Goal: Check status: Check status

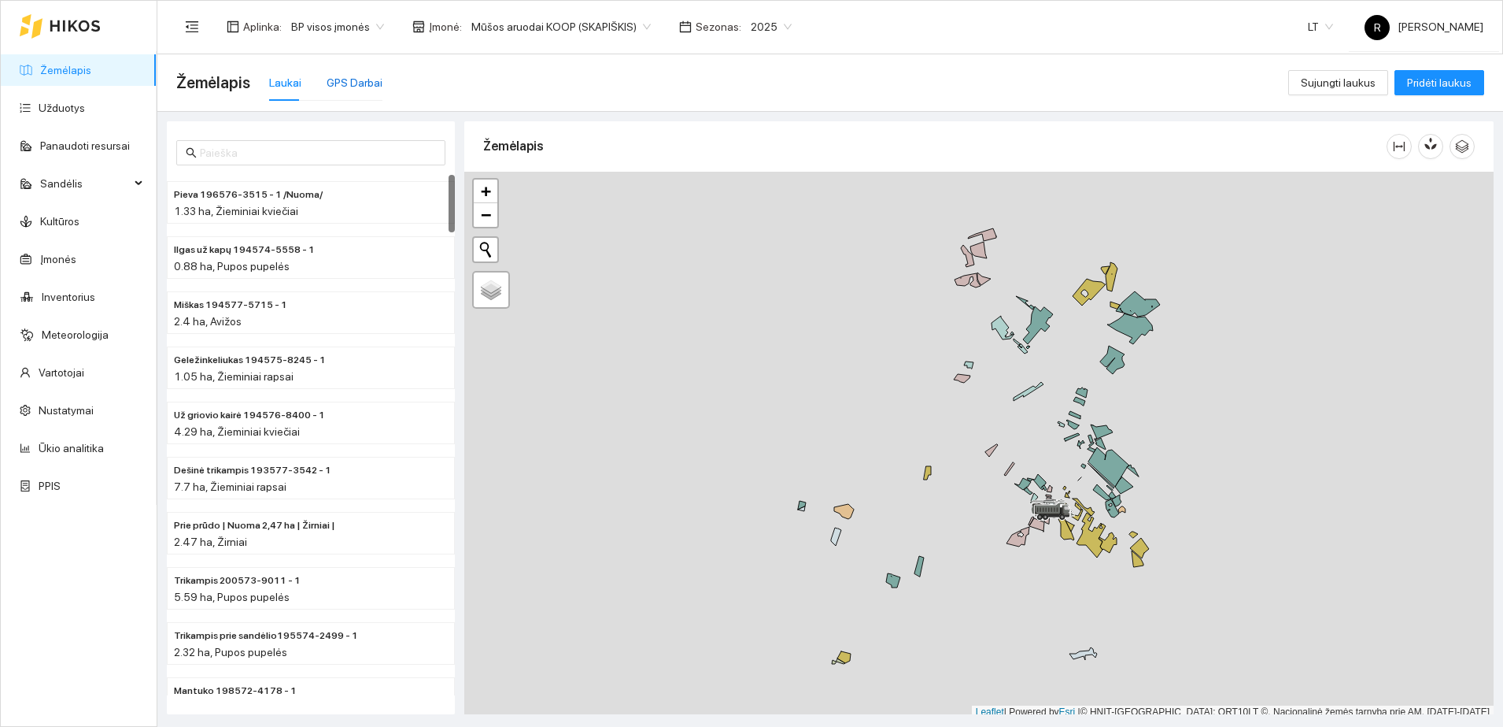
click at [364, 83] on div "GPS Darbai" at bounding box center [355, 82] width 56 height 17
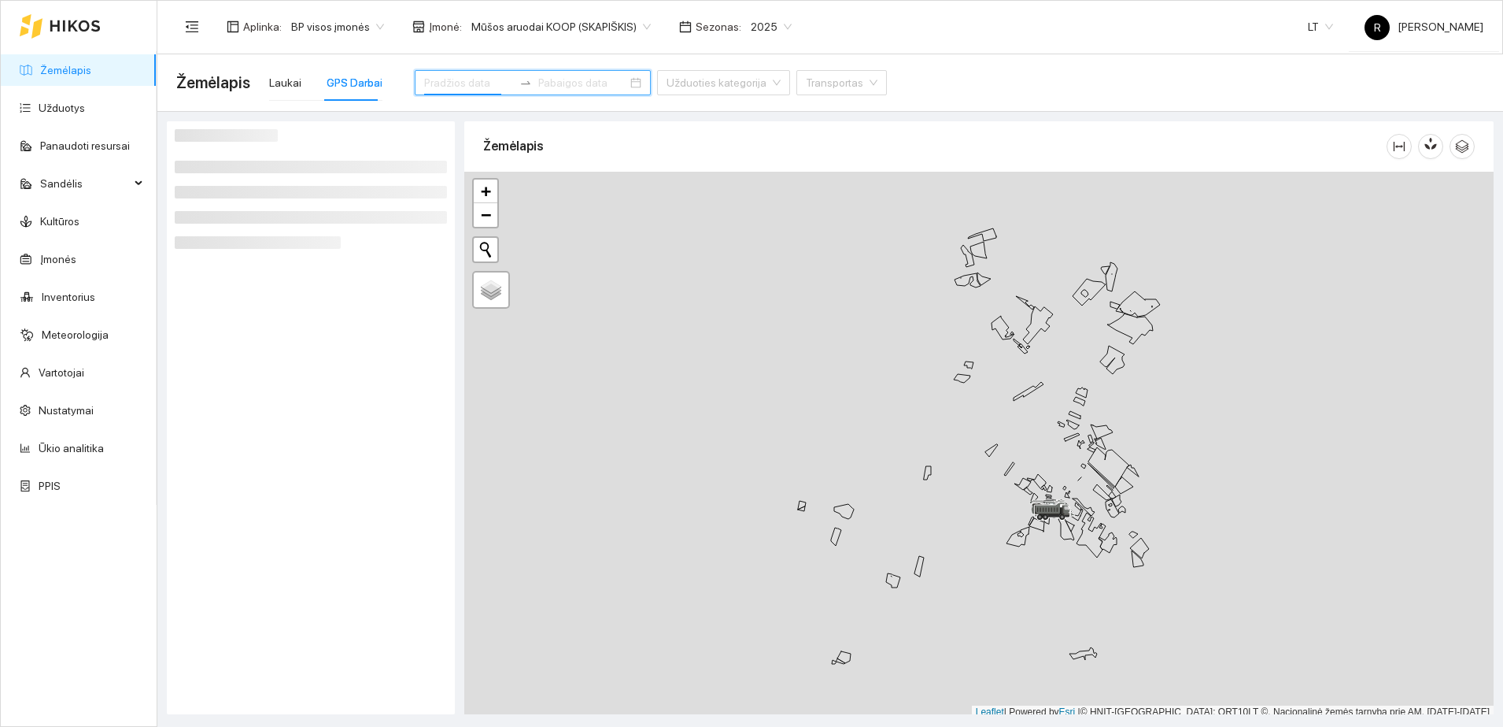
click at [434, 74] on input at bounding box center [468, 82] width 89 height 17
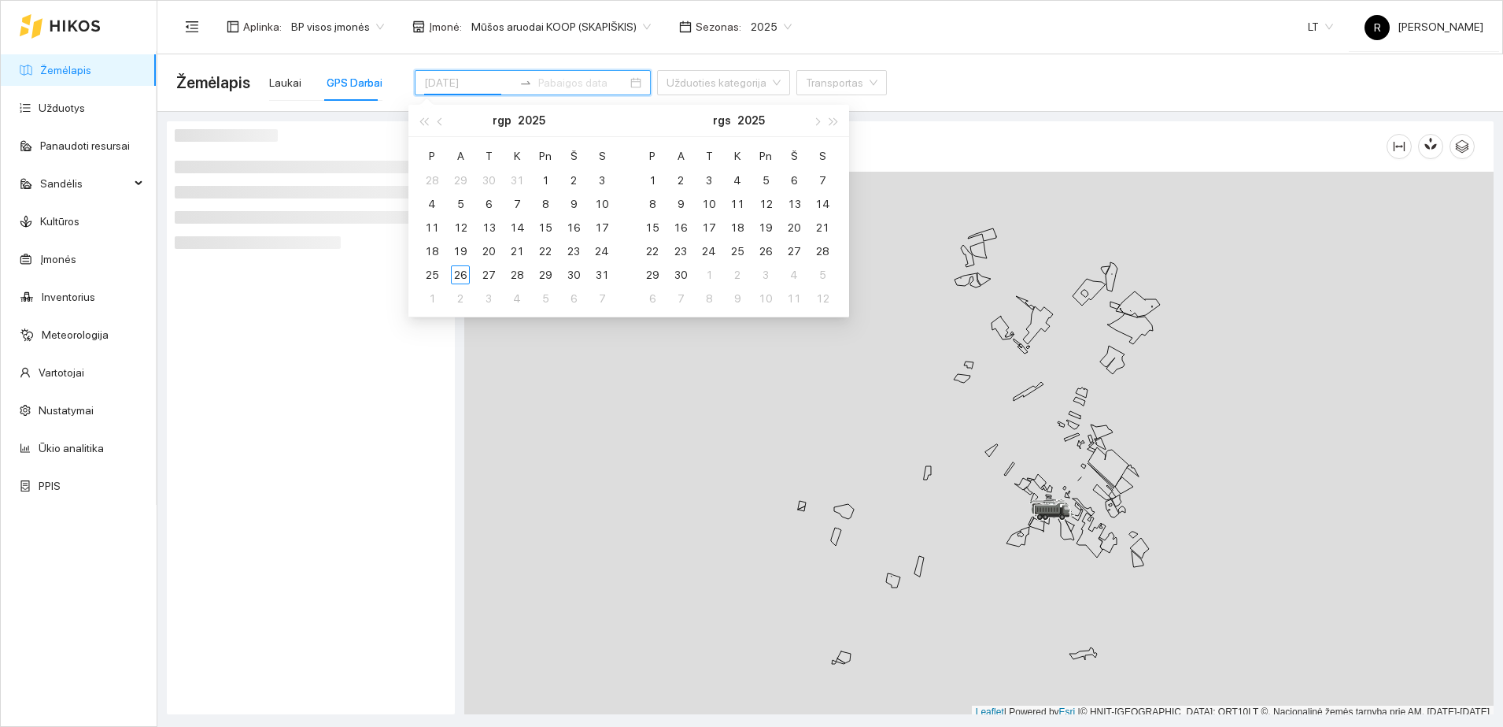
type input "[DATE]"
click at [430, 270] on div "25" at bounding box center [432, 274] width 19 height 19
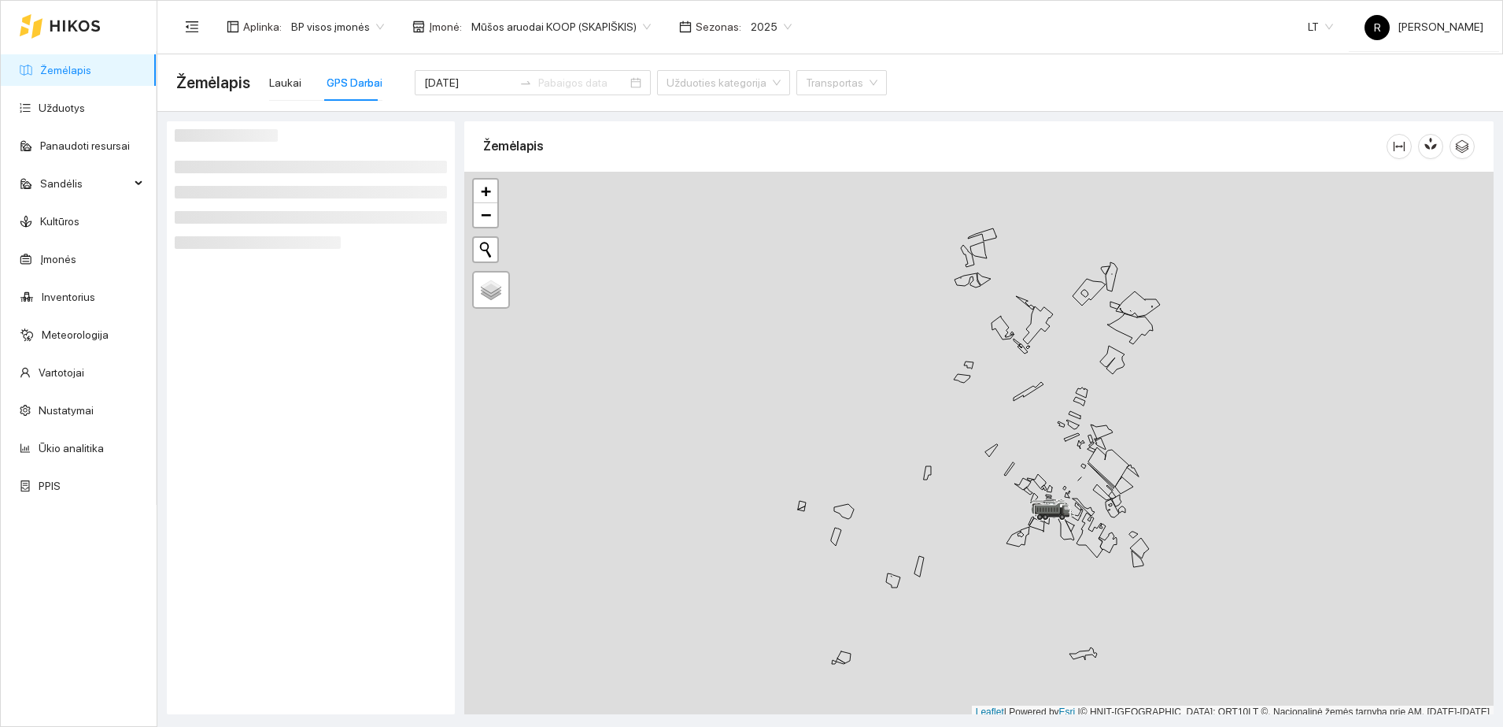
click at [336, 338] on div at bounding box center [311, 417] width 272 height 577
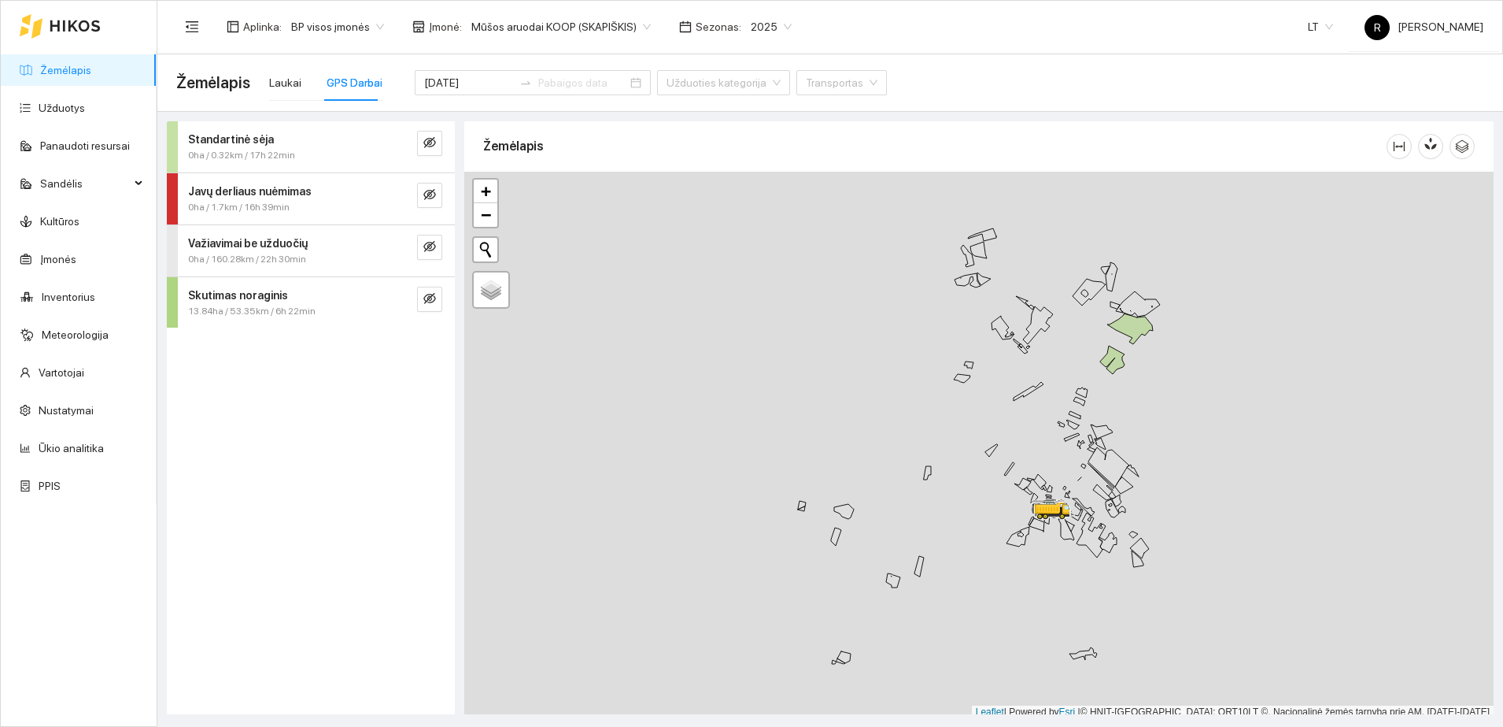
click at [199, 301] on span "Skutimas noraginis" at bounding box center [238, 295] width 100 height 17
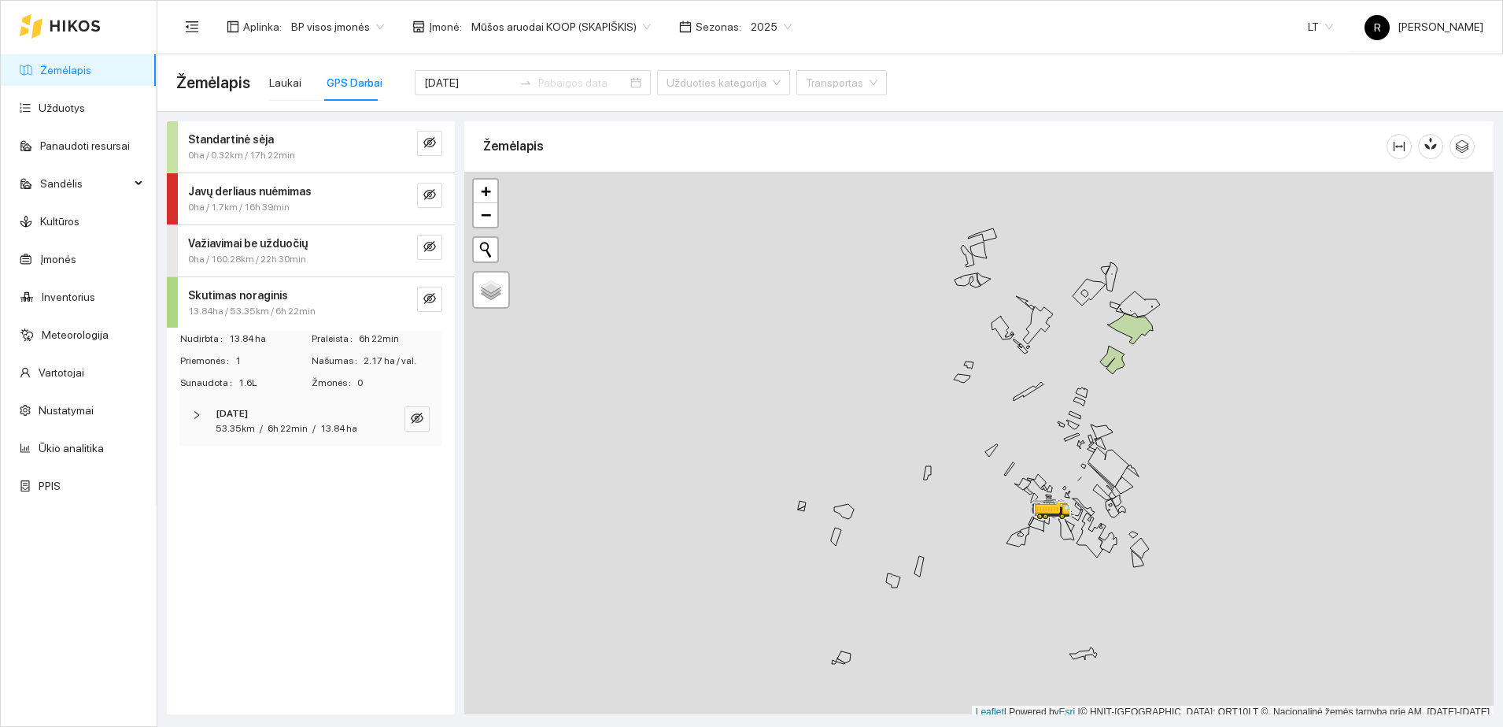
click at [200, 414] on icon "right" at bounding box center [196, 414] width 9 height 9
click at [200, 468] on icon "right" at bounding box center [200, 467] width 5 height 8
click at [420, 468] on icon "eye-invisible" at bounding box center [416, 466] width 9 height 9
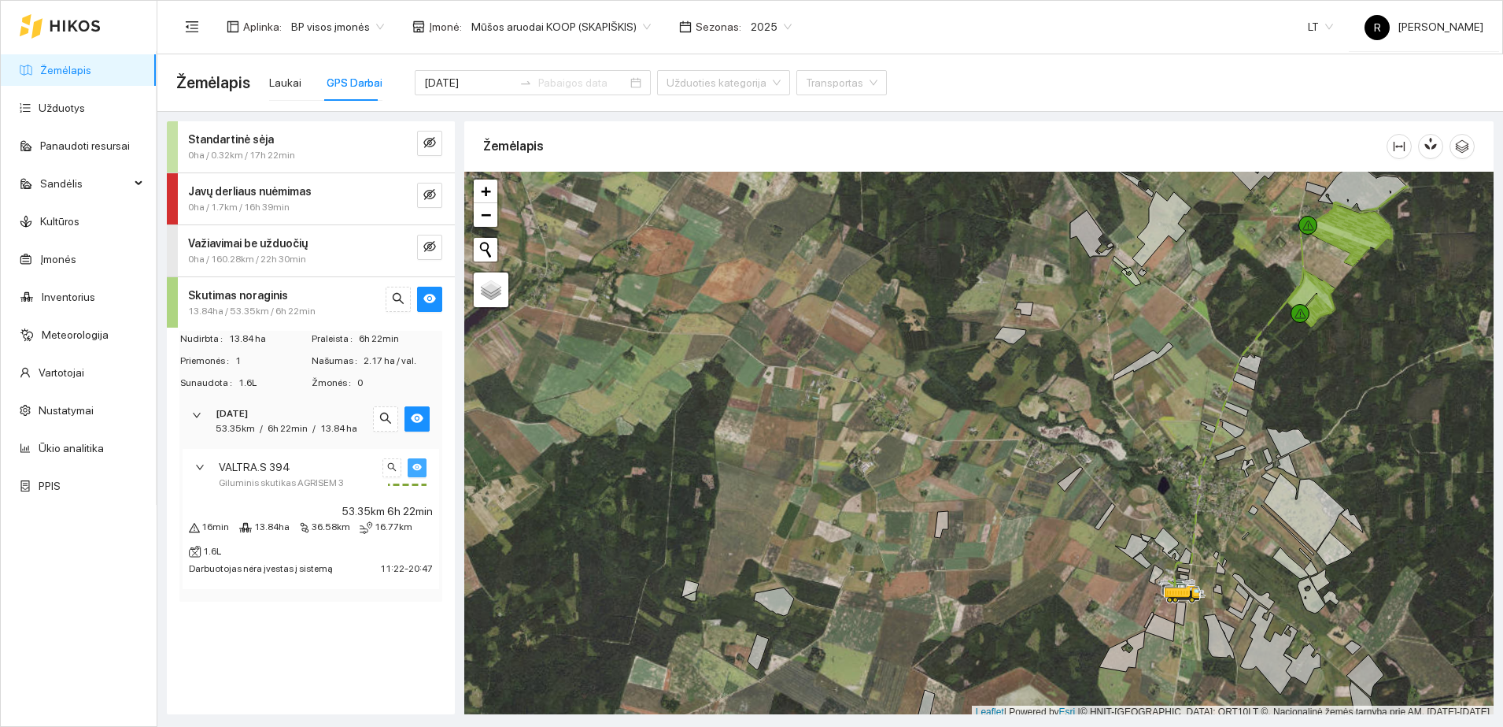
scroll to position [5, 0]
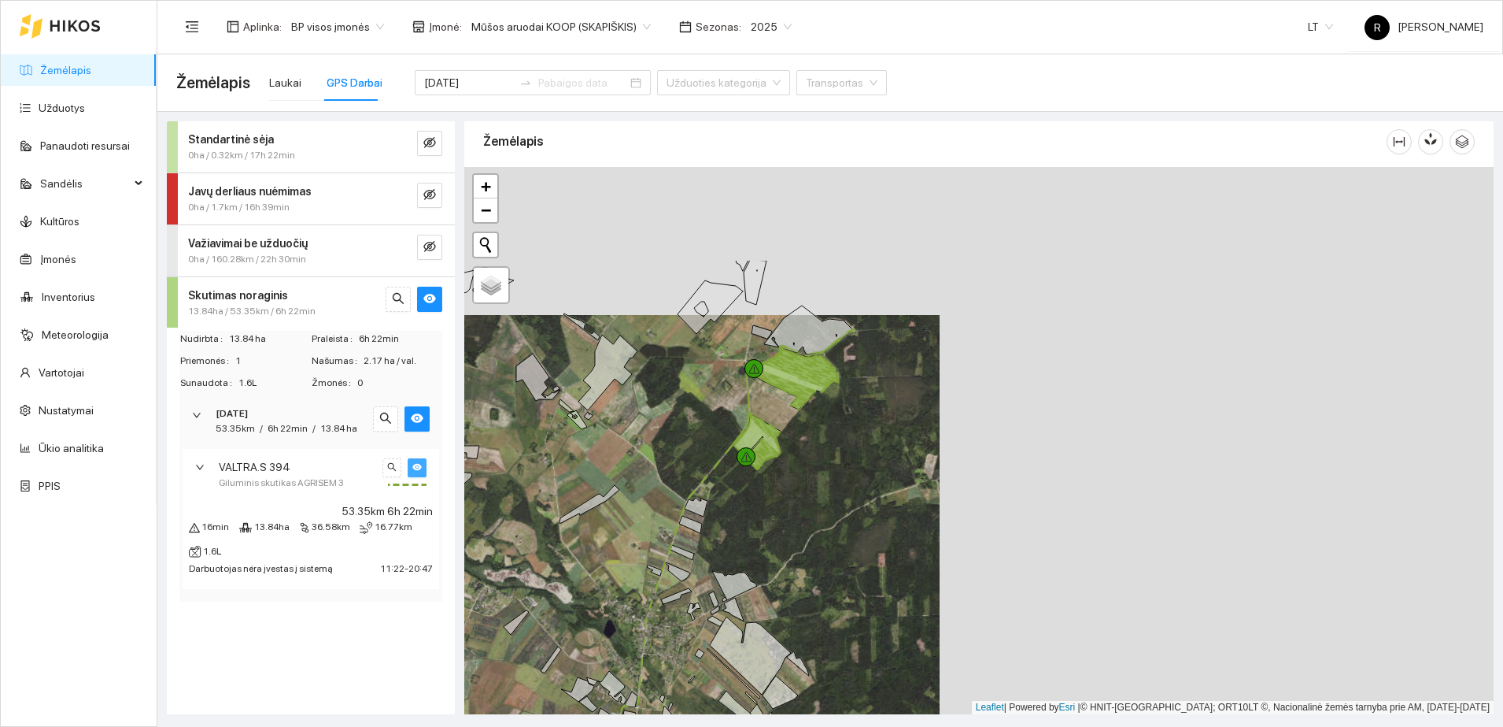
drag, startPoint x: 1105, startPoint y: 347, endPoint x: 551, endPoint y: 491, distance: 572.5
click at [551, 491] on div at bounding box center [979, 440] width 1030 height 547
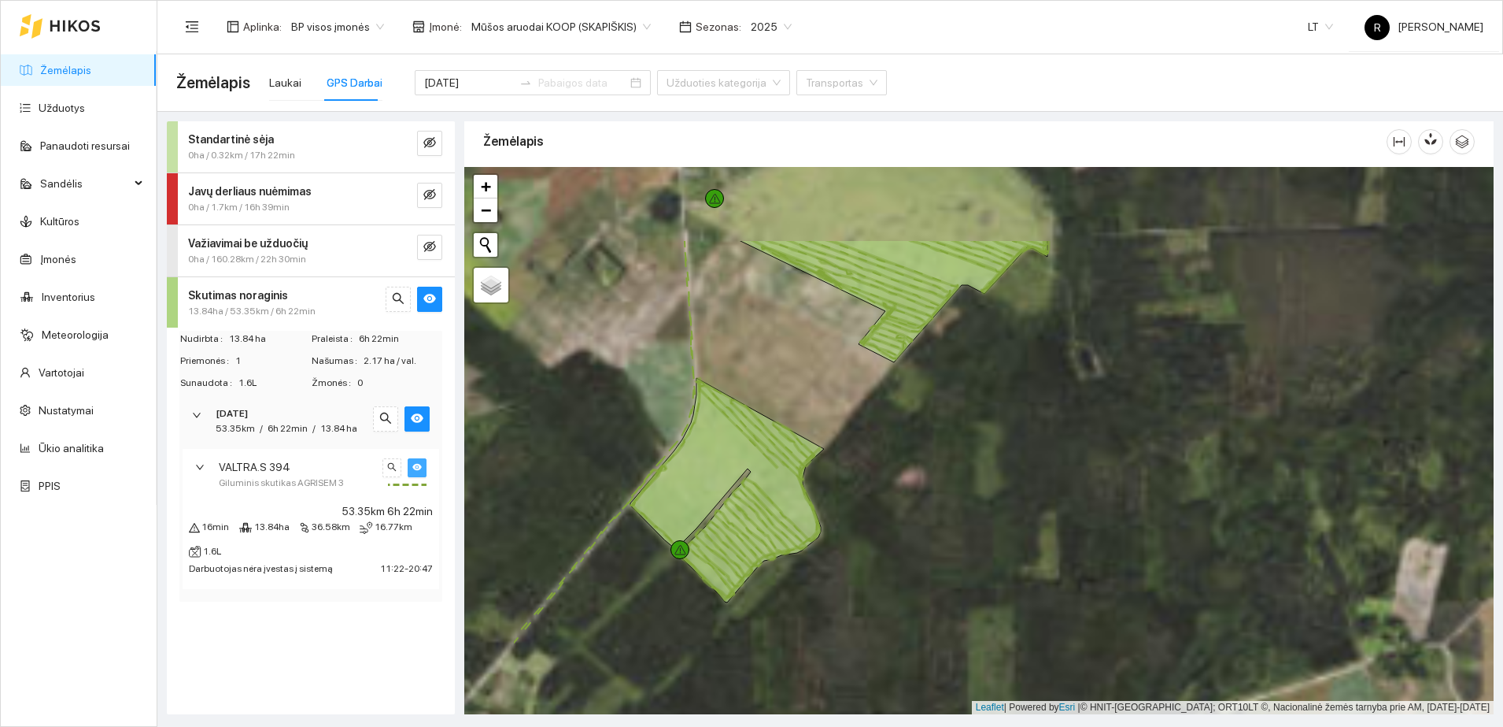
drag, startPoint x: 771, startPoint y: 424, endPoint x: 924, endPoint y: 553, distance: 199.4
click at [924, 553] on div at bounding box center [979, 440] width 1030 height 547
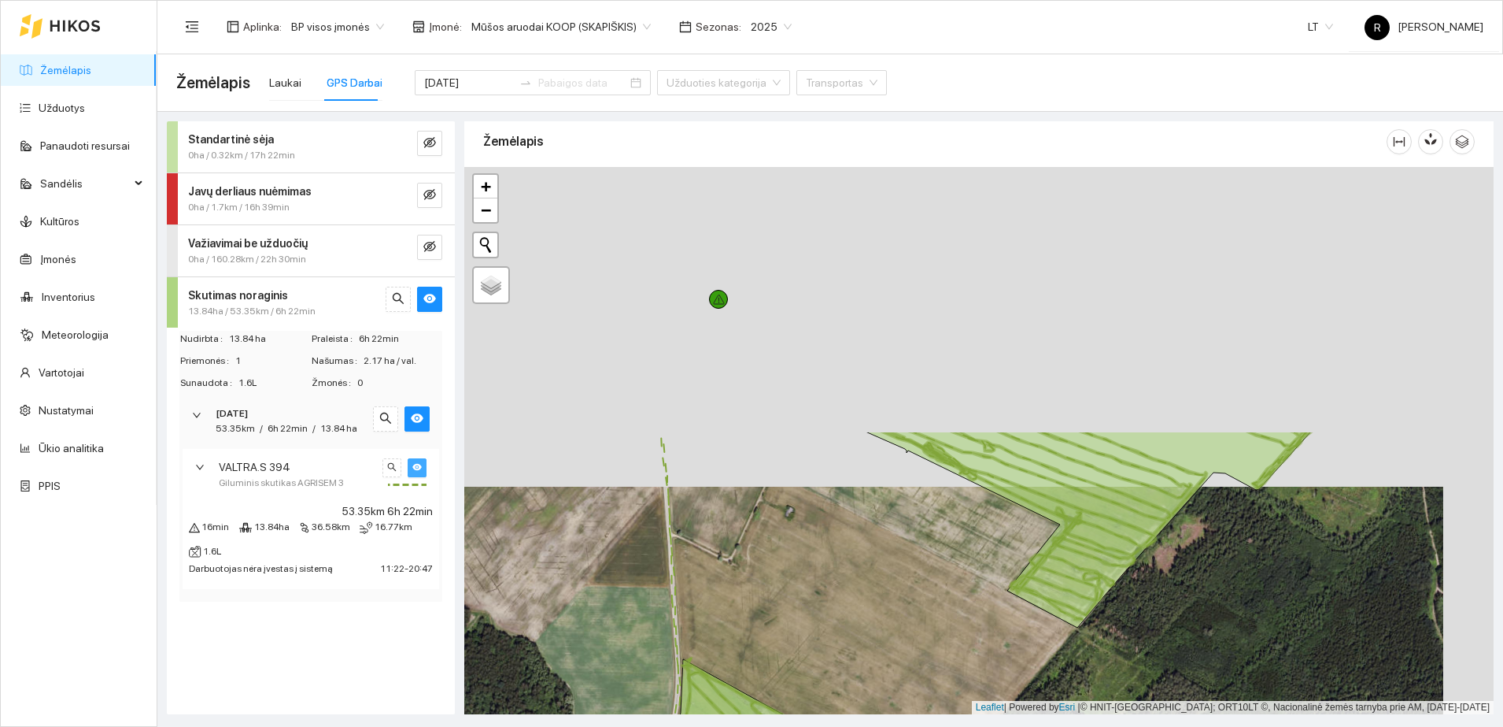
drag, startPoint x: 797, startPoint y: 254, endPoint x: 746, endPoint y: 574, distance: 323.5
click at [746, 574] on div at bounding box center [979, 440] width 1030 height 547
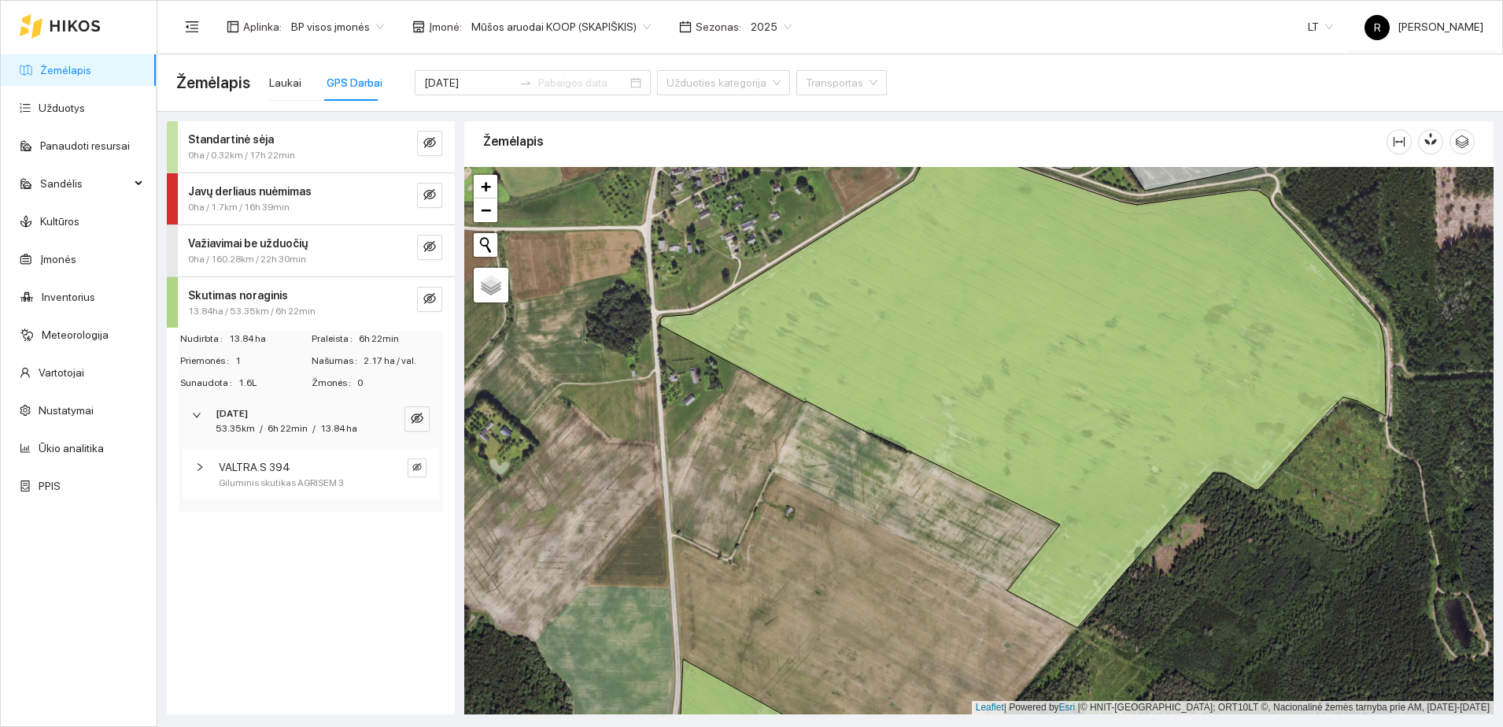
click at [196, 467] on icon "right" at bounding box center [199, 466] width 9 height 9
click at [409, 464] on button "button" at bounding box center [417, 467] width 19 height 19
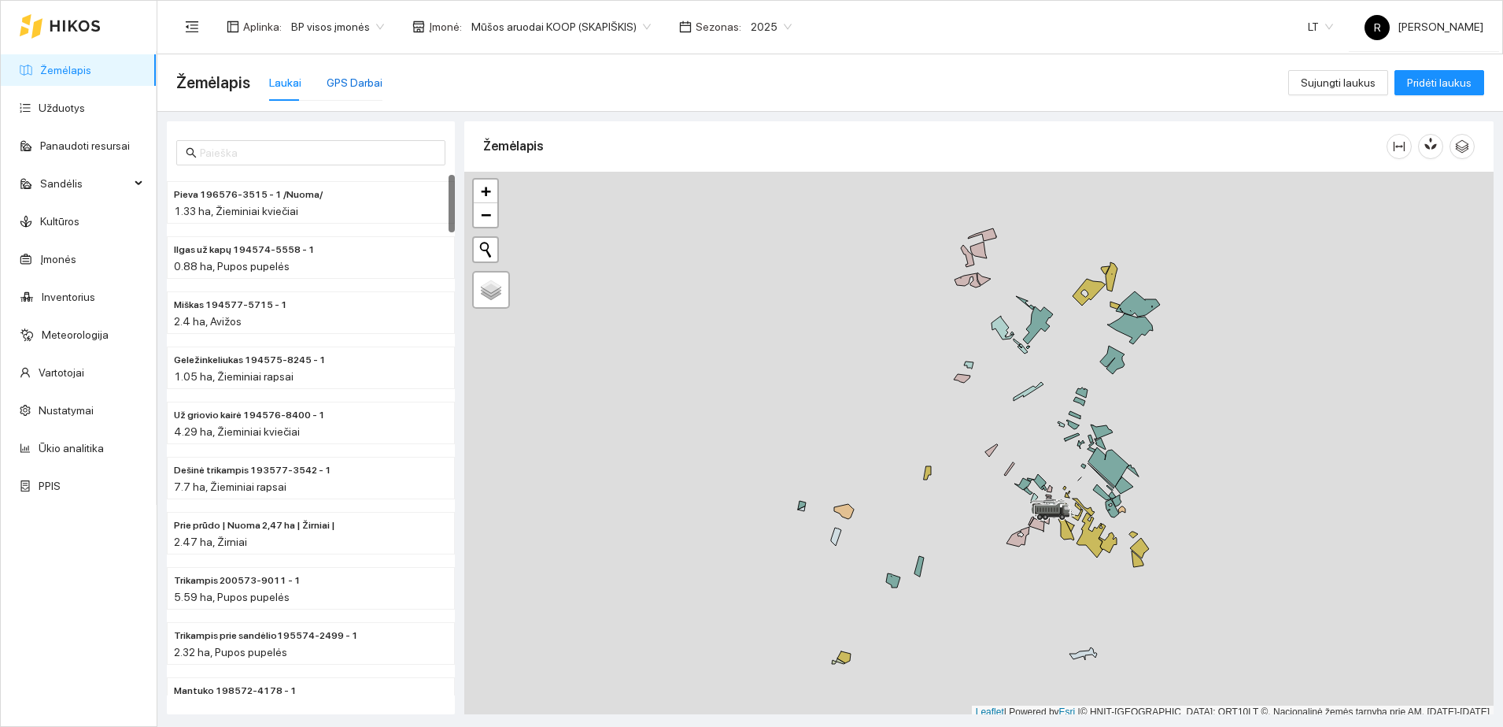
click at [340, 84] on div "GPS Darbai" at bounding box center [355, 82] width 56 height 17
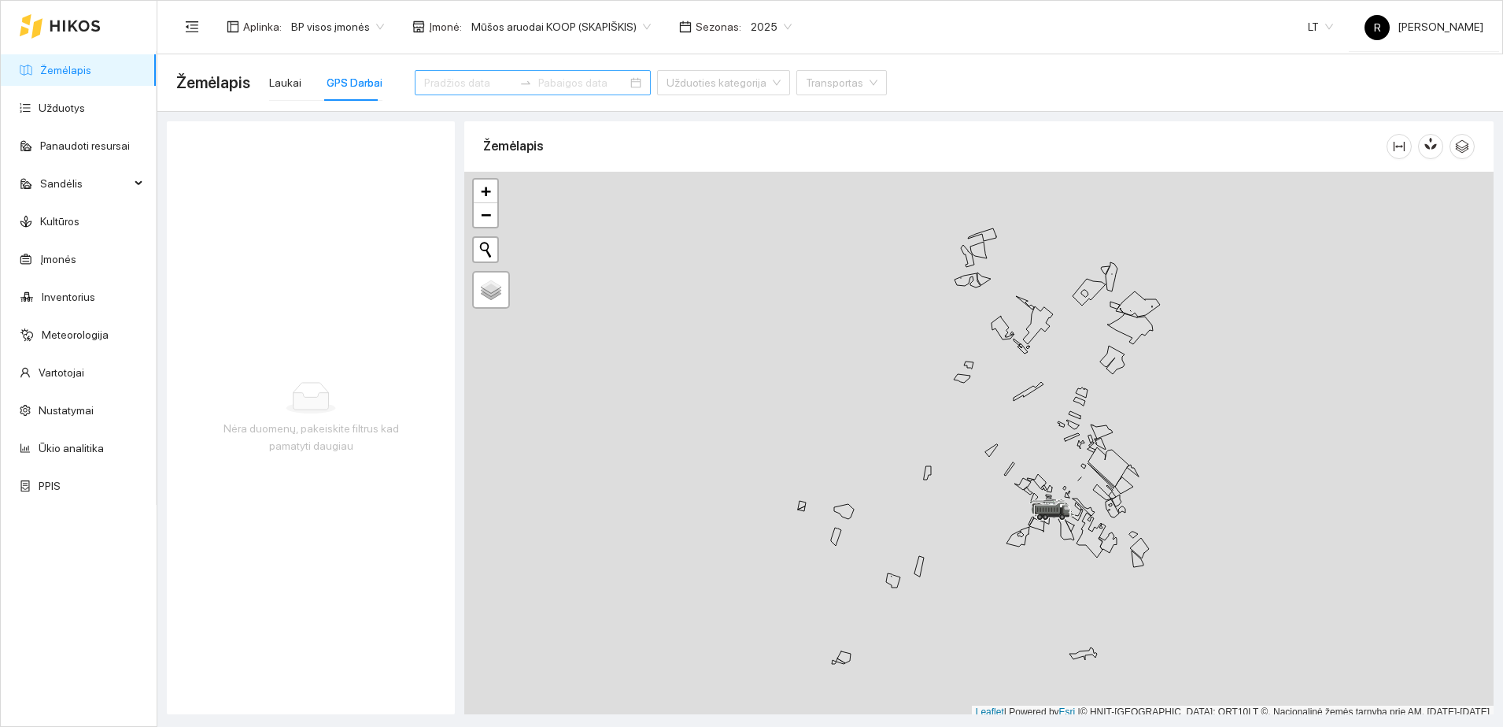
click at [435, 79] on input at bounding box center [468, 82] width 89 height 17
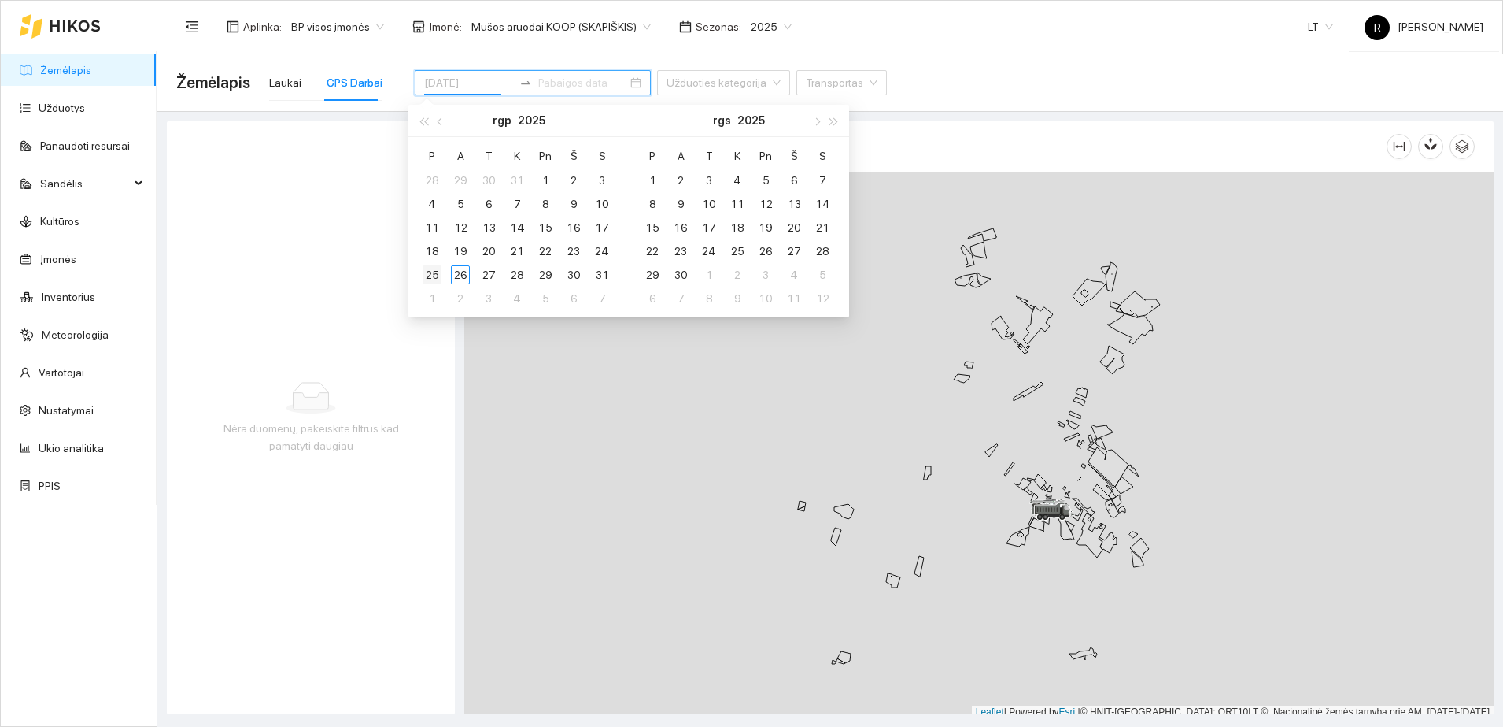
type input "[DATE]"
click at [427, 279] on div "25" at bounding box center [432, 274] width 19 height 19
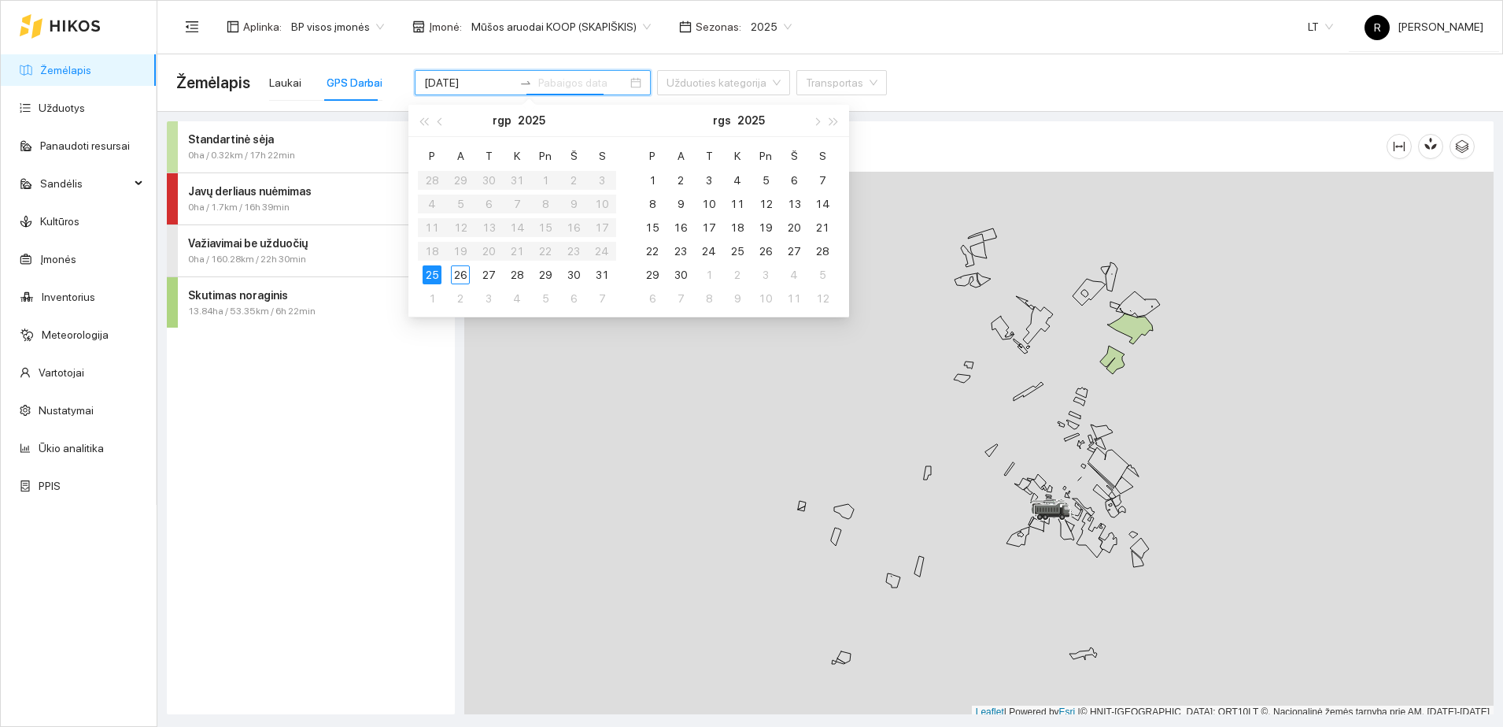
click at [309, 243] on div "Važiavimai be užduočių" at bounding box center [284, 243] width 193 height 17
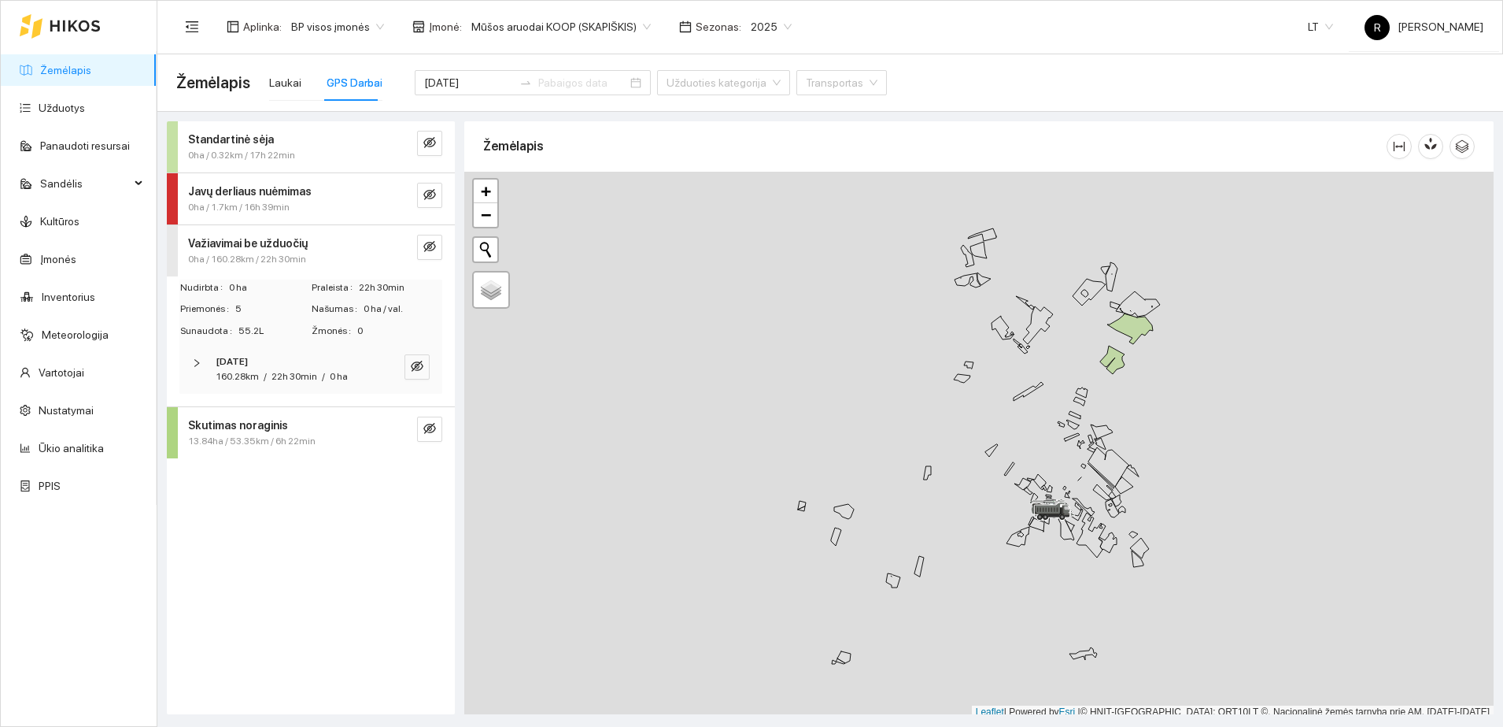
click at [189, 350] on div "[DATE] 160.28km / 22h 30min / 0 ha" at bounding box center [310, 369] width 263 height 49
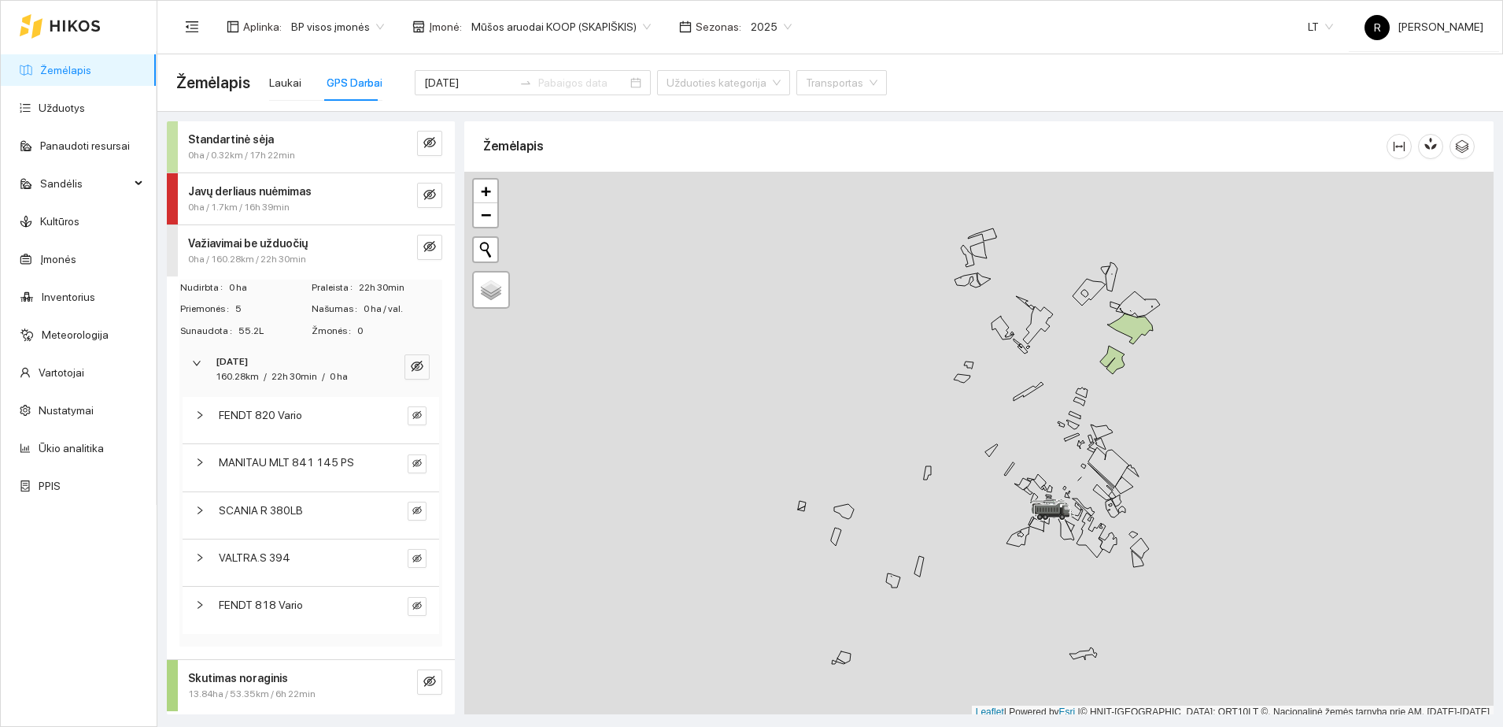
click at [202, 410] on icon "right" at bounding box center [199, 414] width 9 height 9
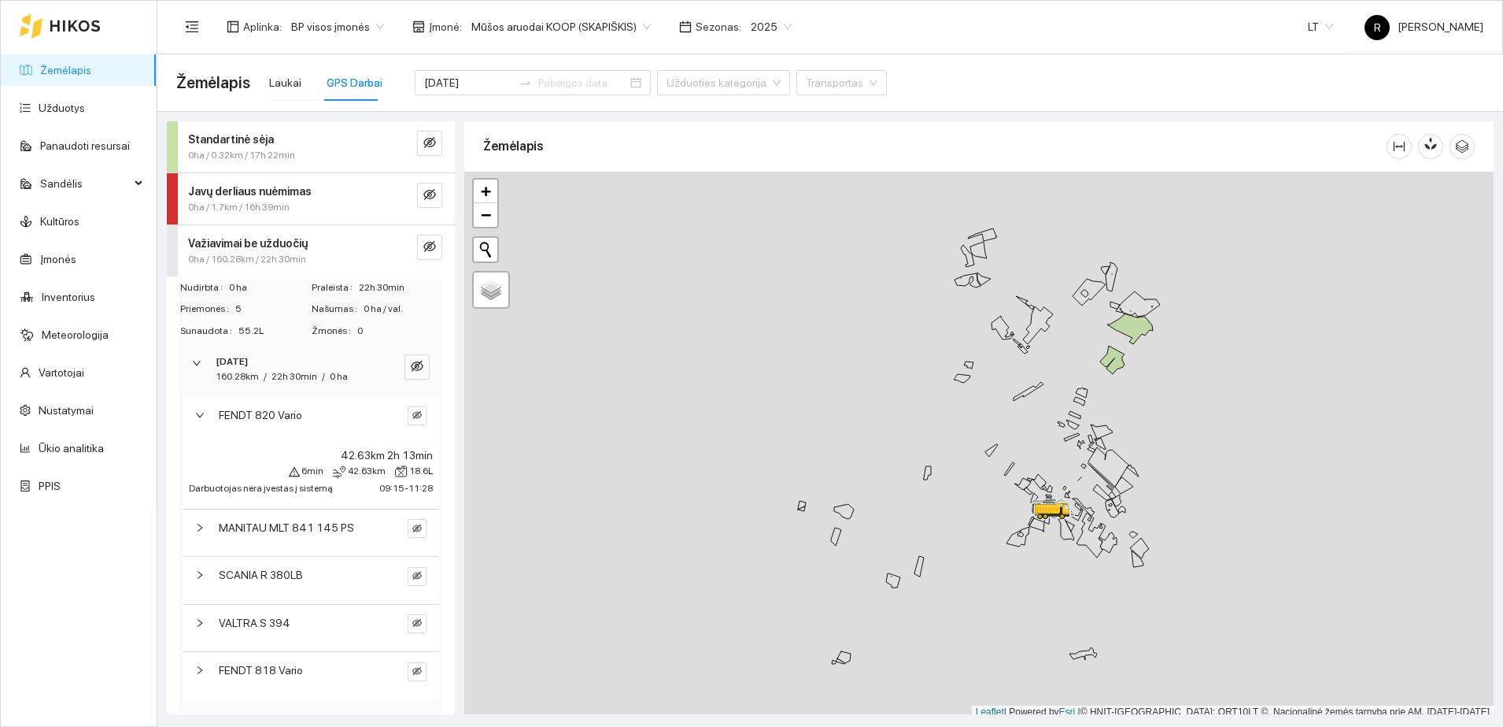
click at [209, 666] on div at bounding box center [204, 669] width 19 height 17
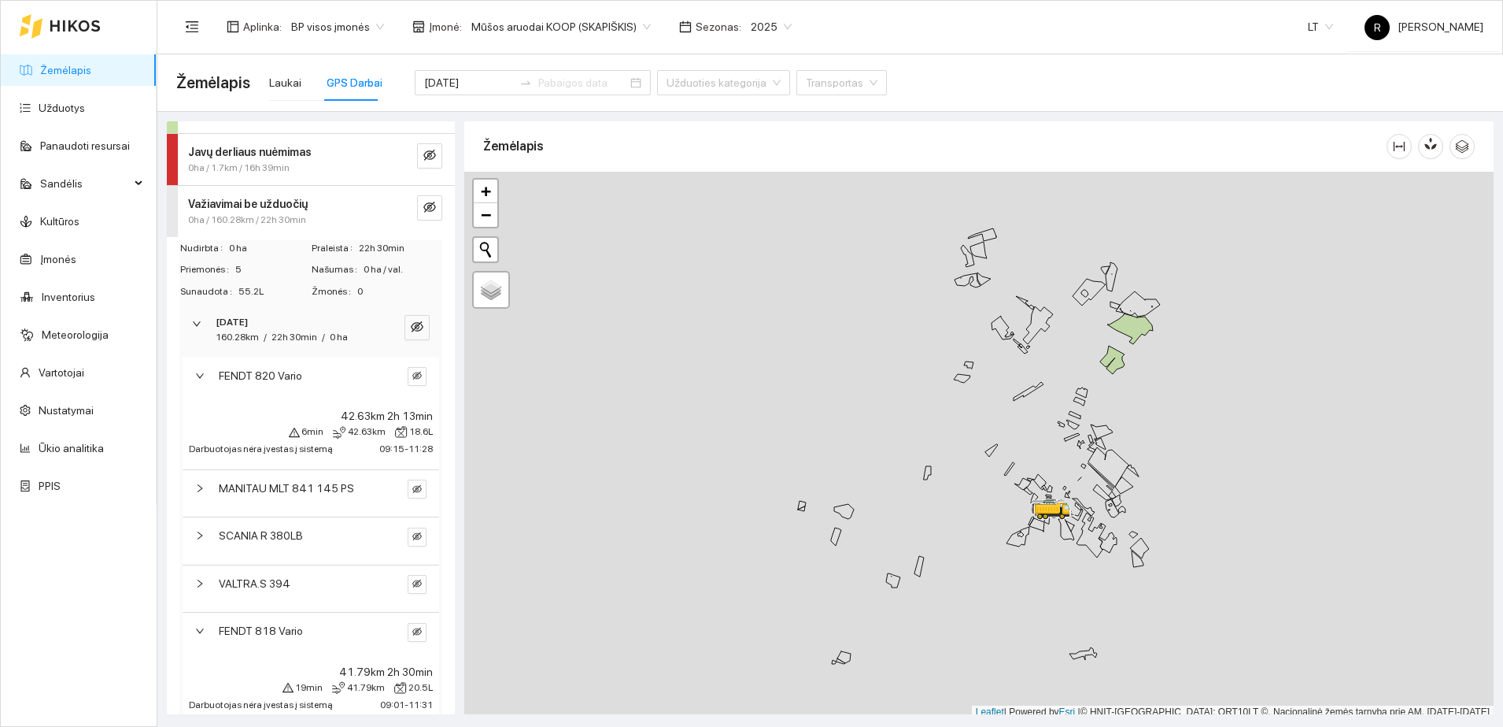
scroll to position [127, 0]
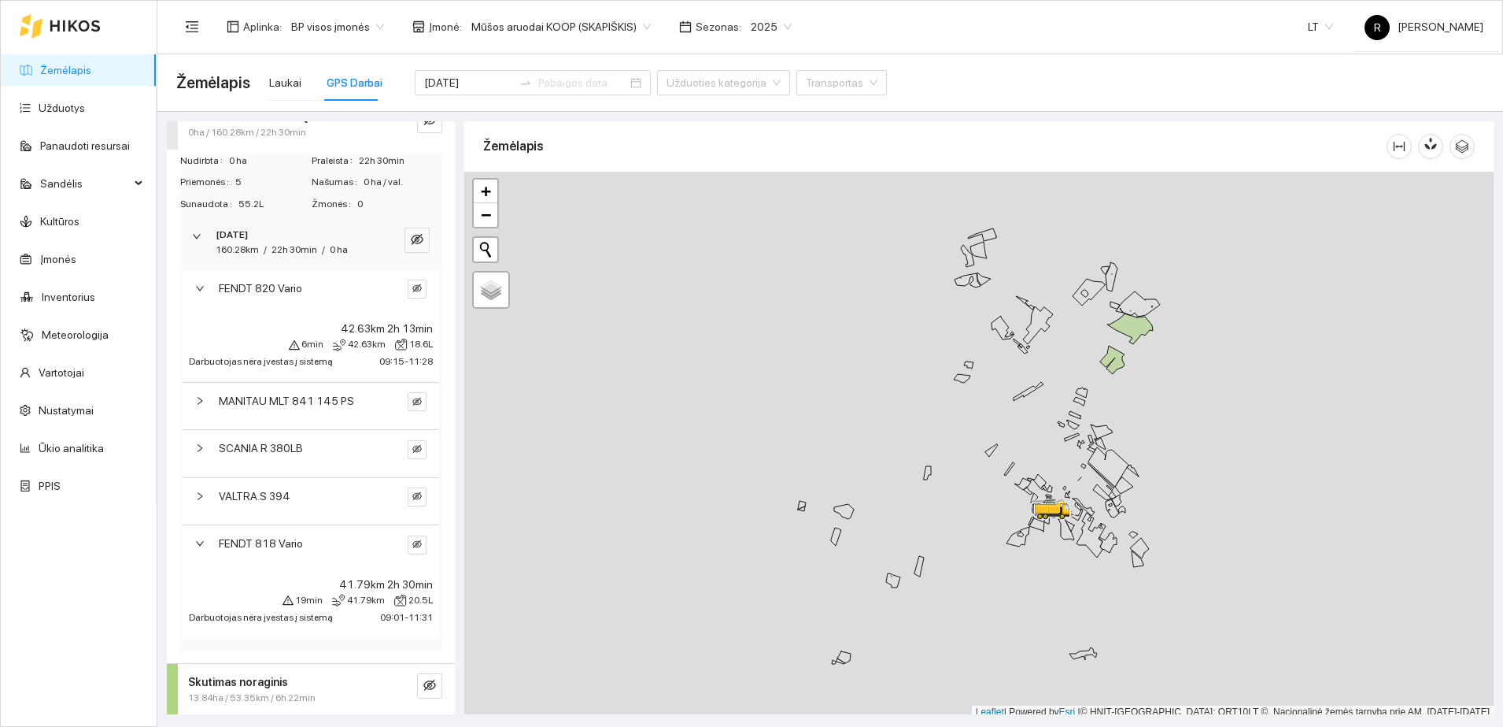
click at [298, 449] on span "SCANIA R 380LB" at bounding box center [261, 447] width 84 height 17
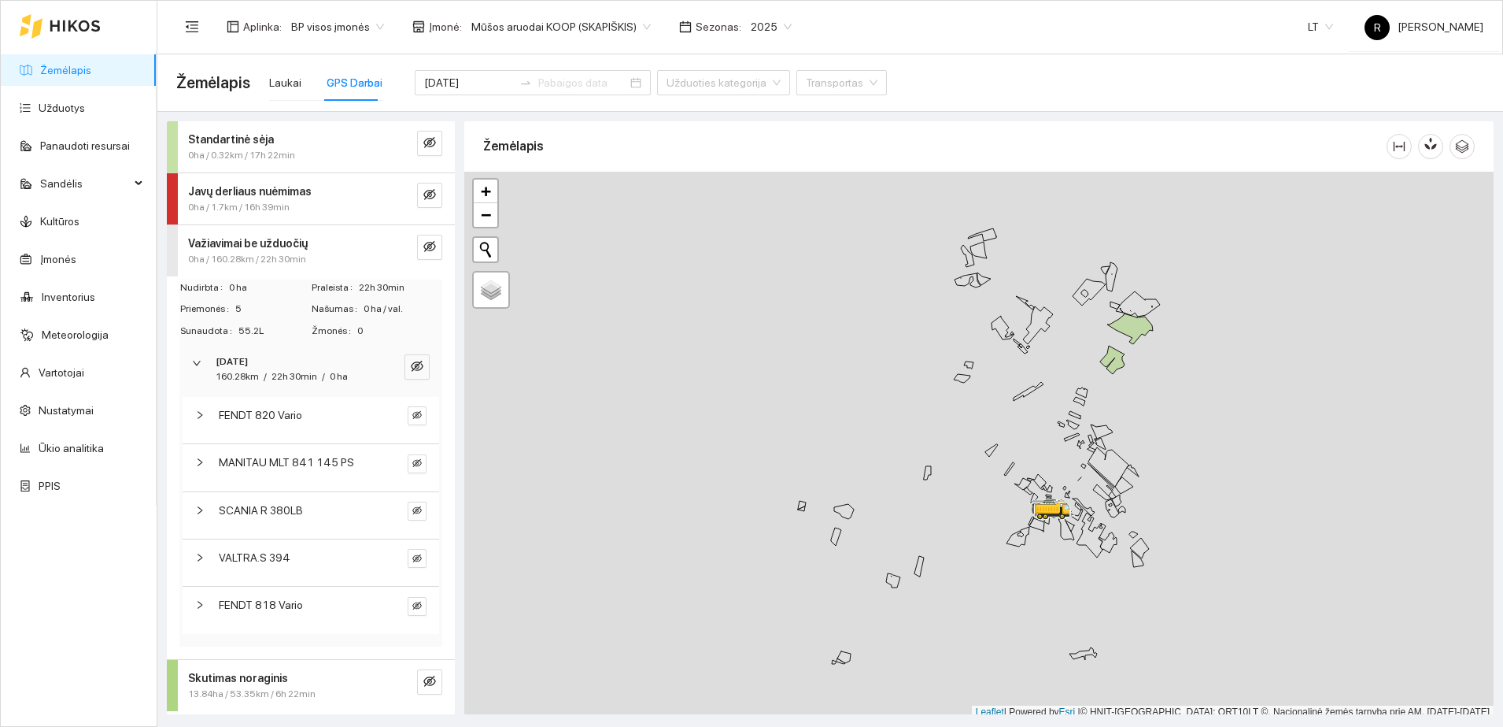
scroll to position [0, 0]
